Goal: Task Accomplishment & Management: Use online tool/utility

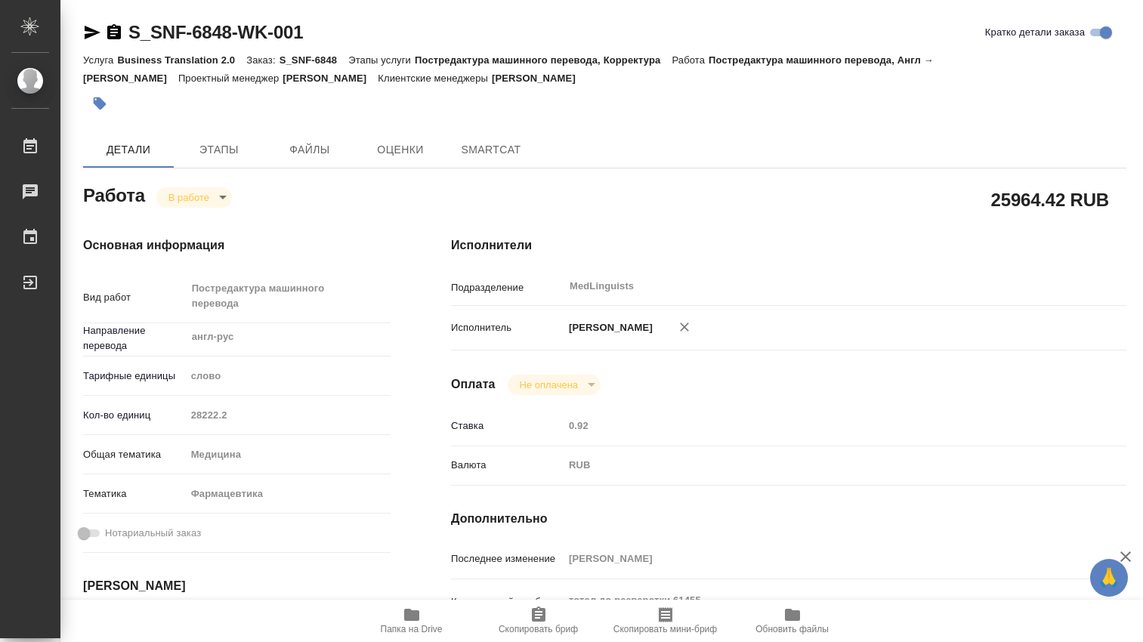
type textarea "x"
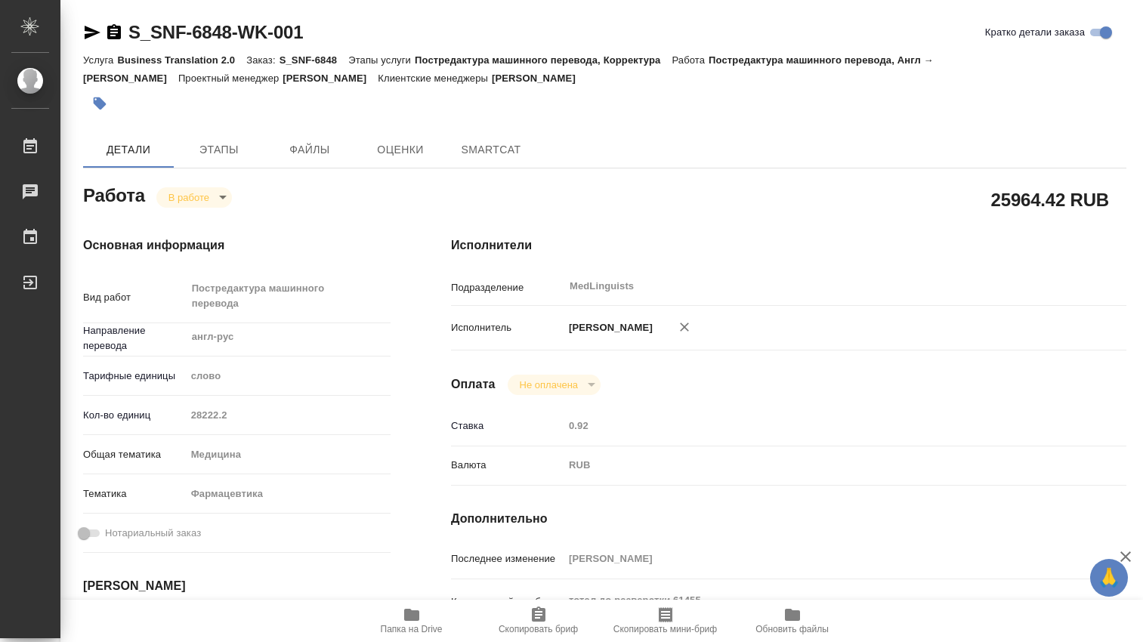
type textarea "x"
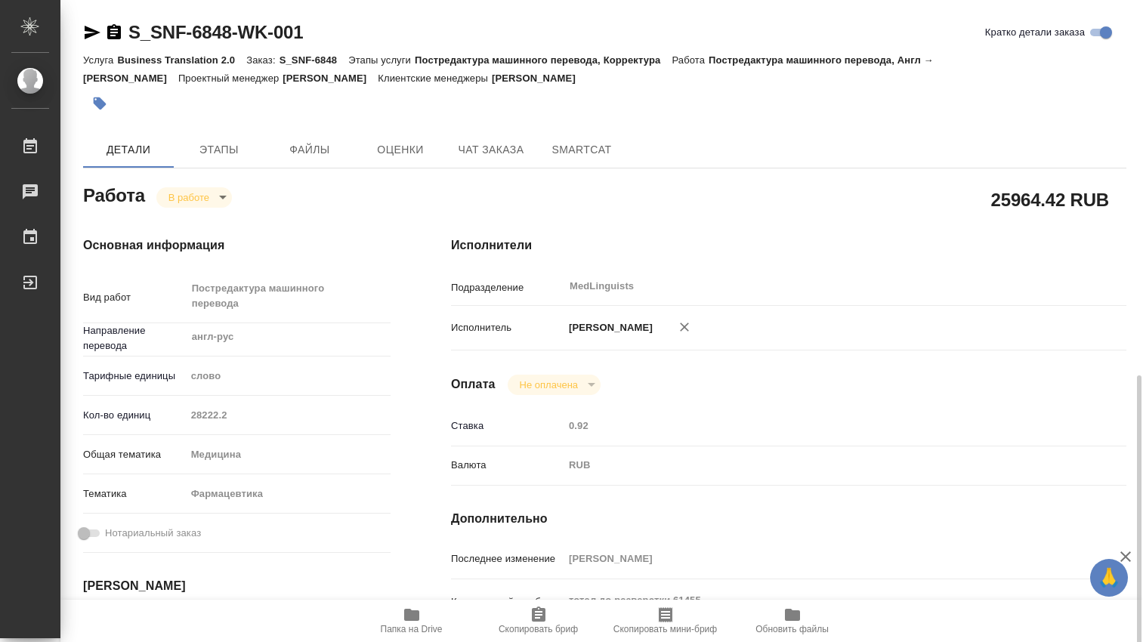
scroll to position [251, 0]
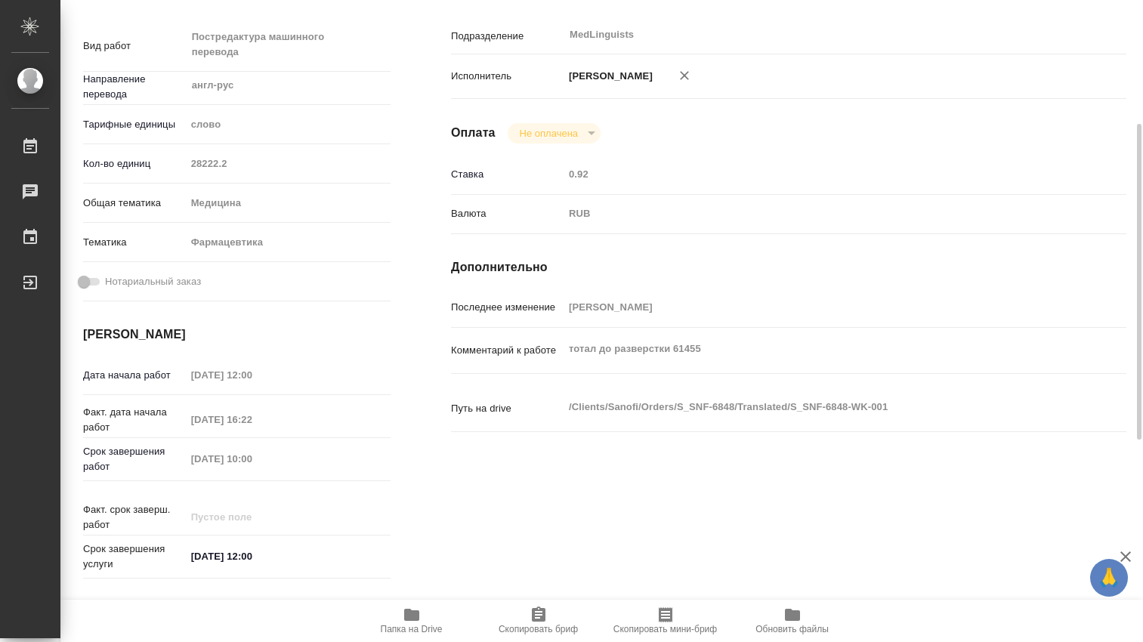
type textarea "x"
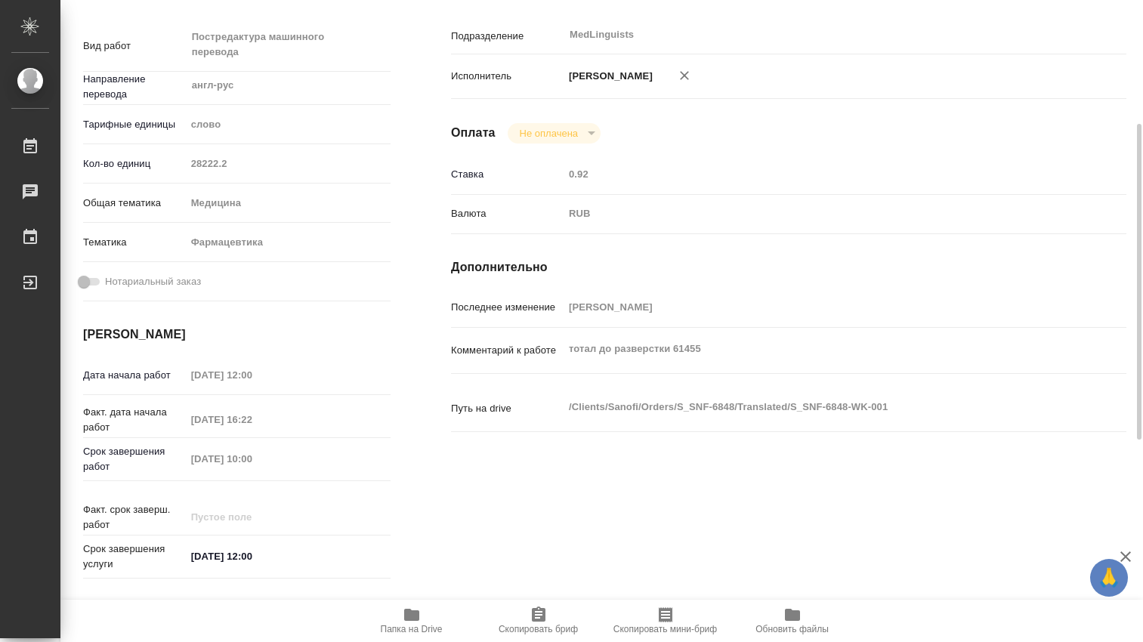
type textarea "x"
